Goal: Task Accomplishment & Management: Manage account settings

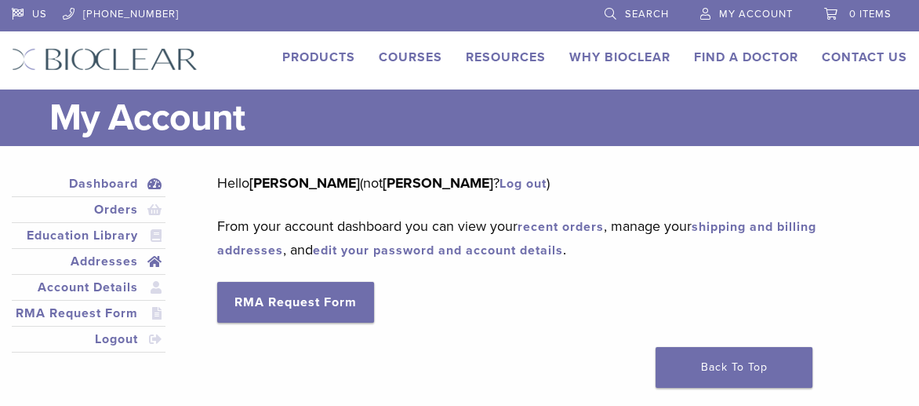
click at [76, 262] on link "Addresses" at bounding box center [88, 261] width 147 height 19
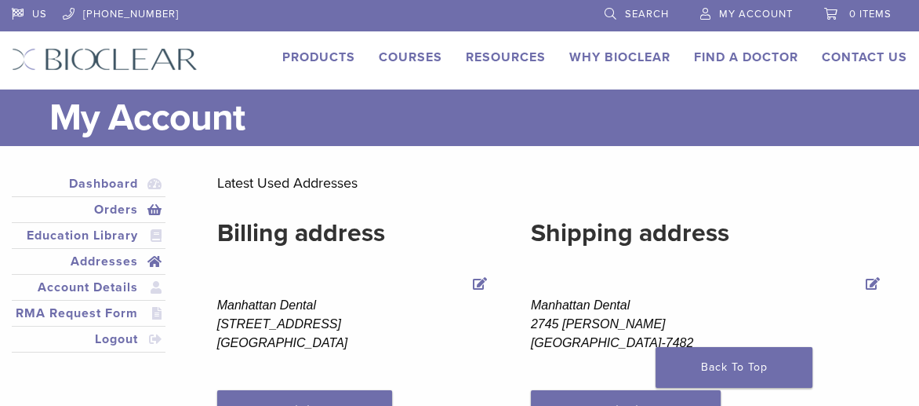
click at [114, 205] on link "Orders" at bounding box center [88, 209] width 147 height 19
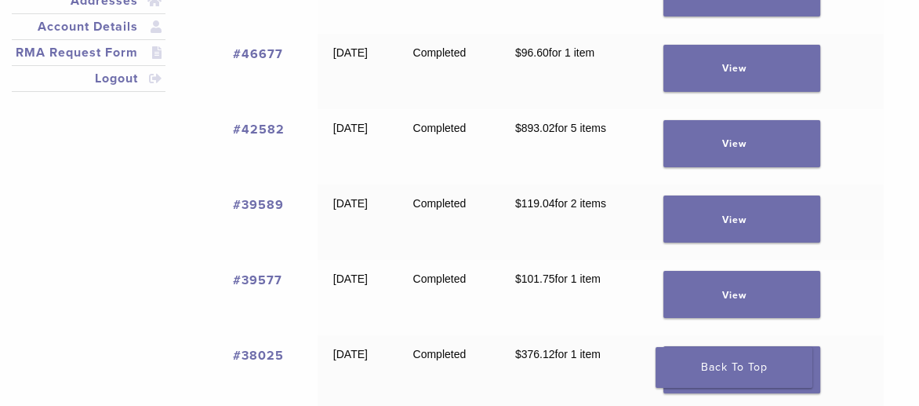
scroll to position [147, 0]
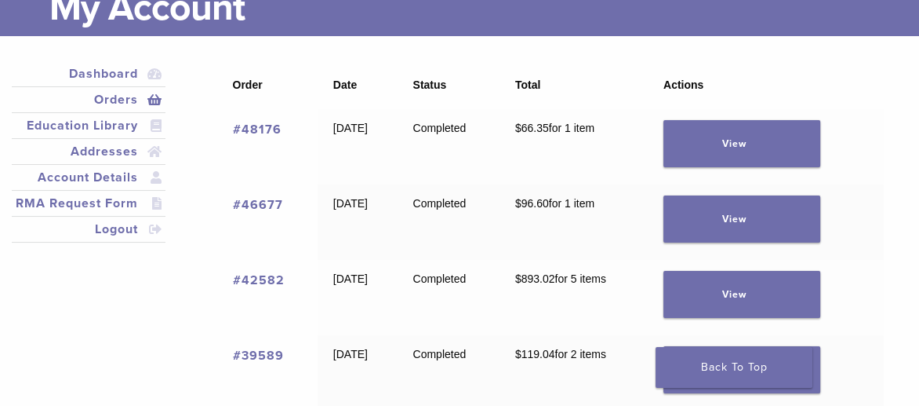
scroll to position [0, 0]
